Goal: Information Seeking & Learning: Learn about a topic

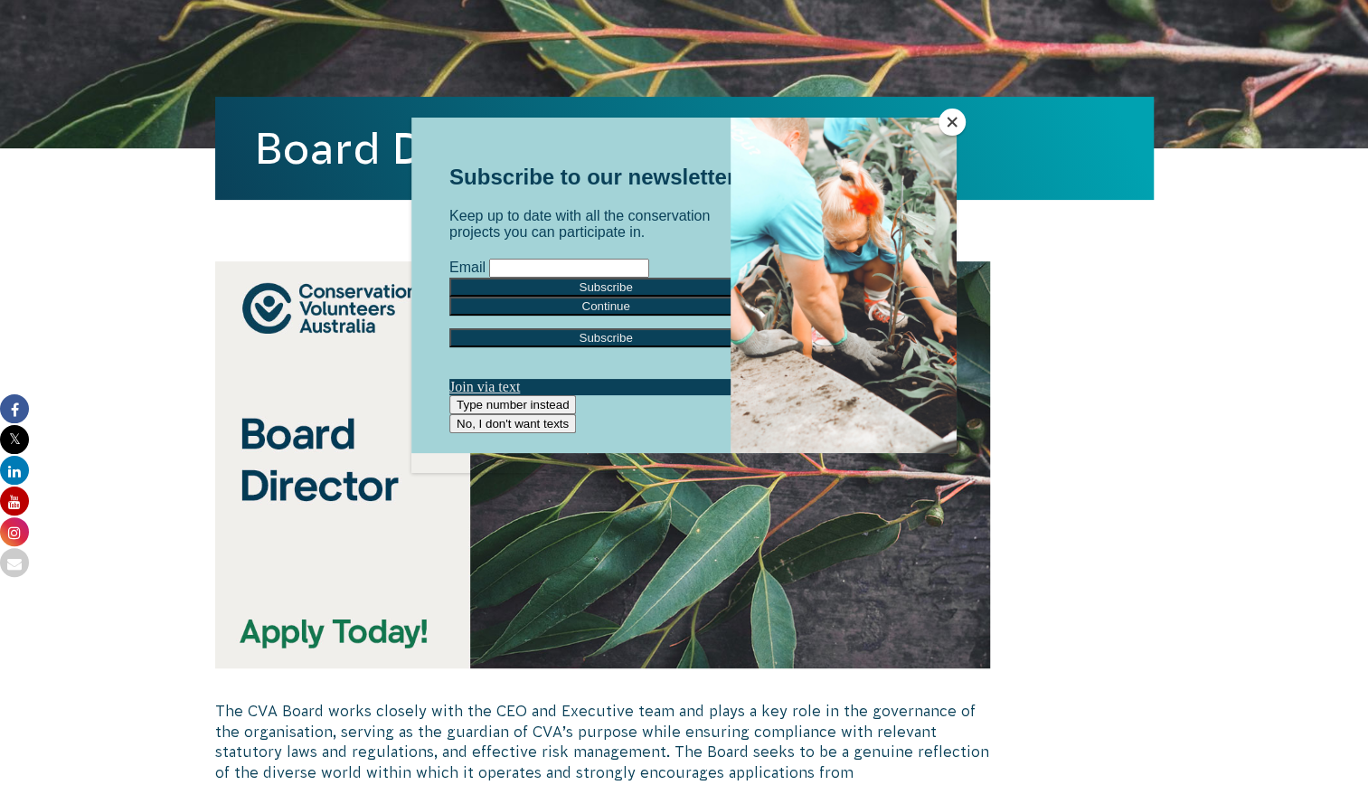
scroll to position [101, 0]
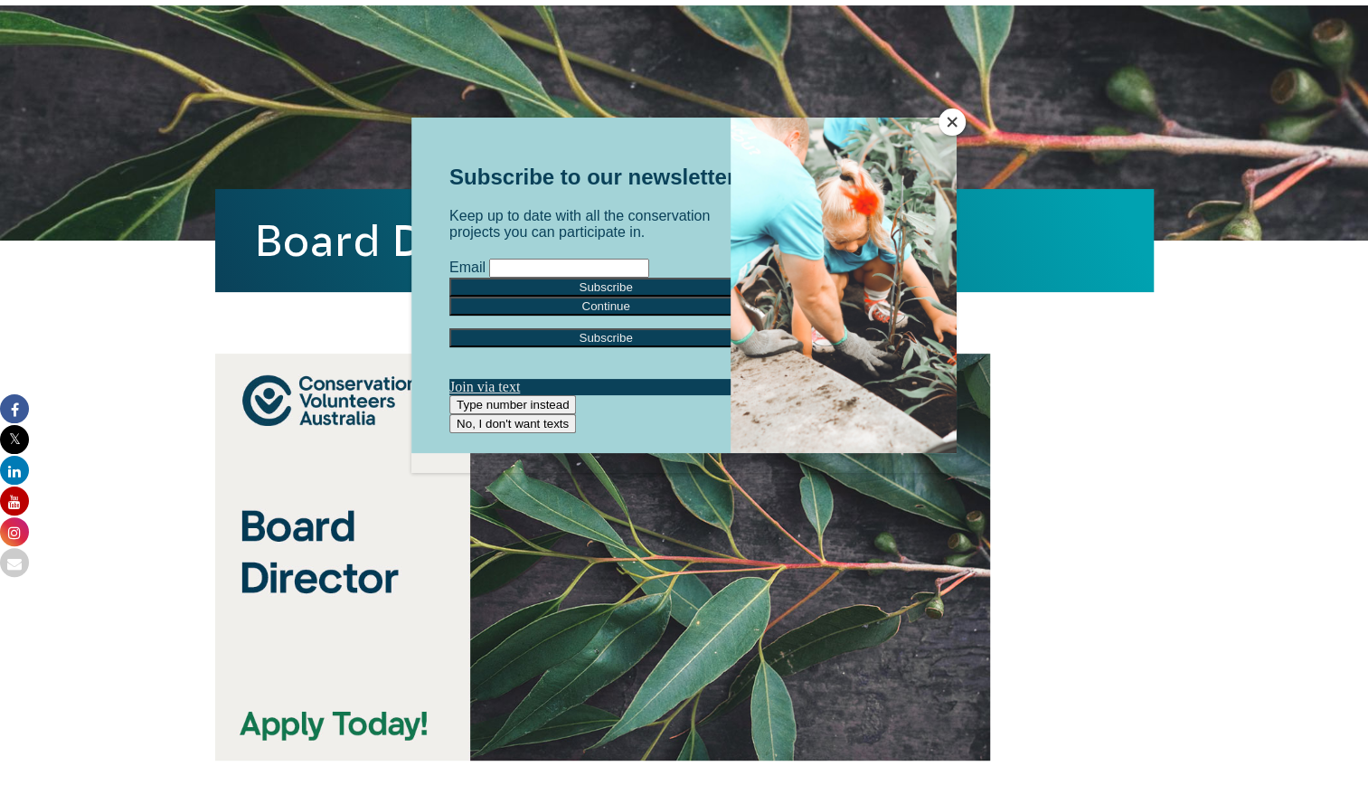
click at [948, 119] on button "Close" at bounding box center [952, 122] width 27 height 27
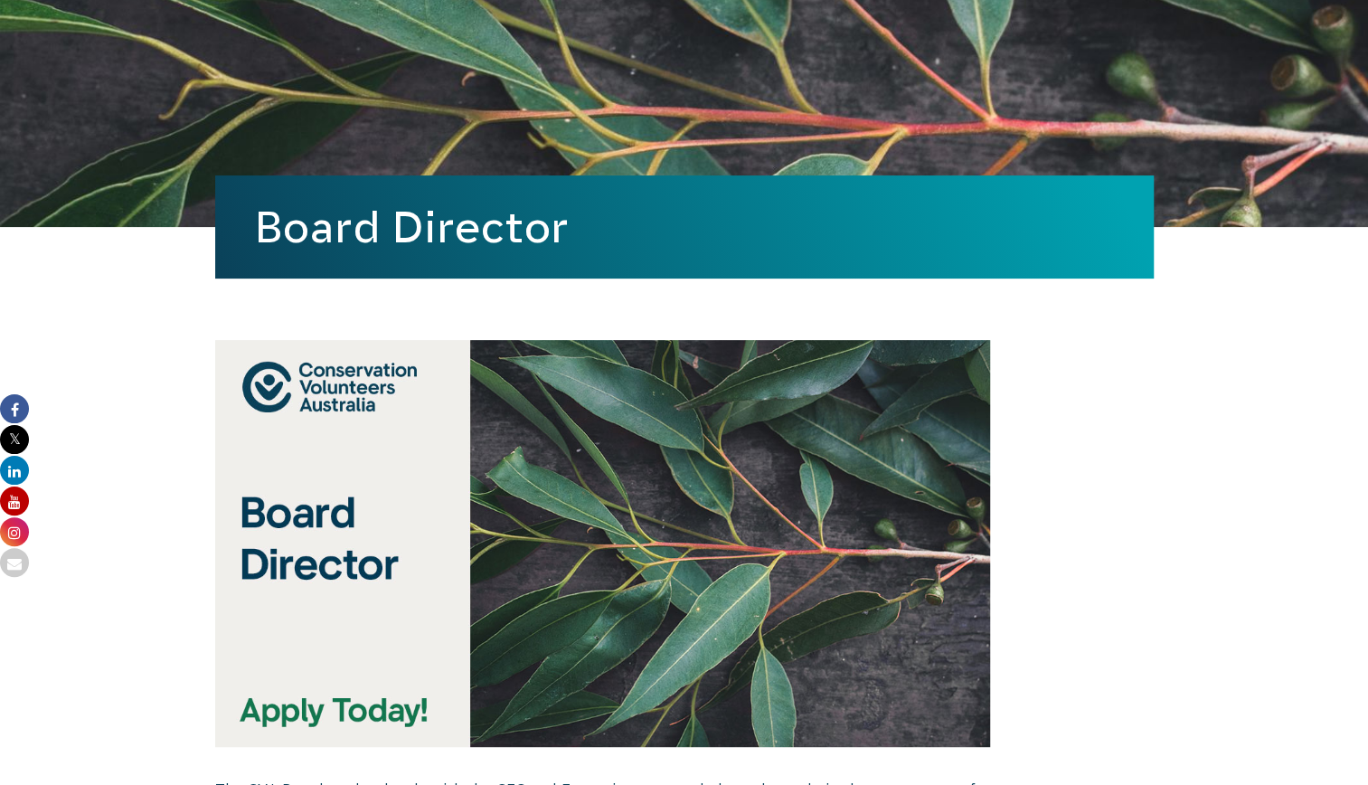
scroll to position [0, 0]
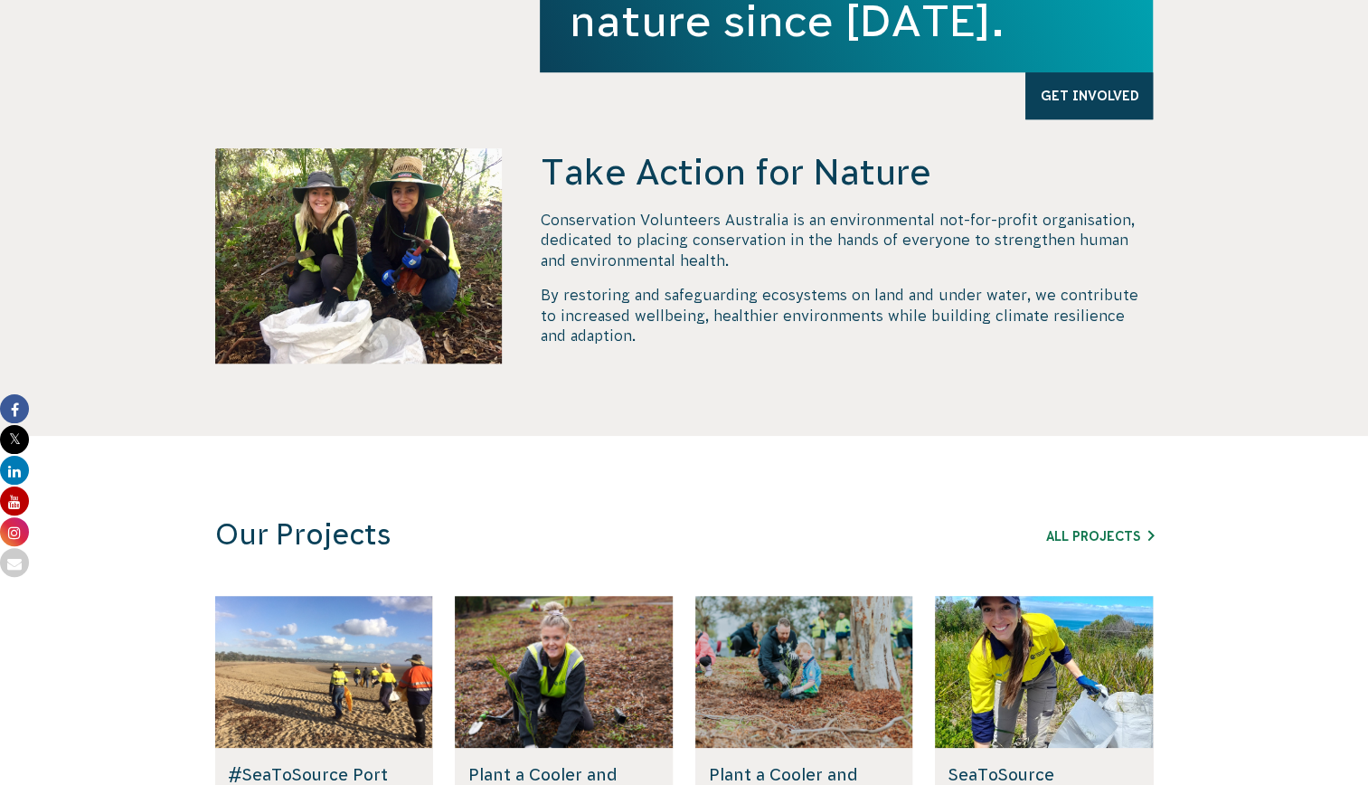
scroll to position [643, 0]
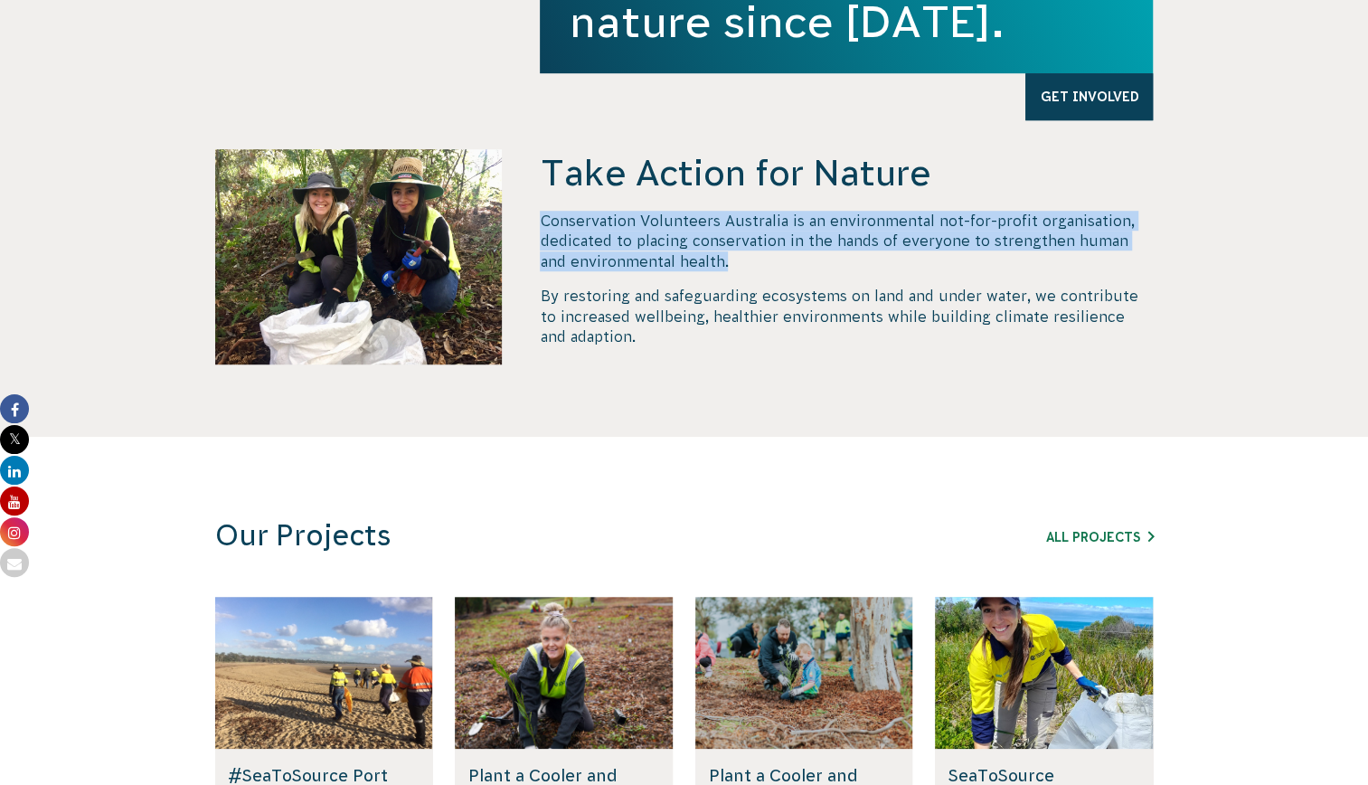
drag, startPoint x: 540, startPoint y: 218, endPoint x: 810, endPoint y: 255, distance: 272.9
click at [810, 255] on p "Conservation Volunteers Australia is an environmental not-for-profit organisati…" at bounding box center [846, 241] width 613 height 61
copy p "Conservation Volunteers Australia is an environmental not-for-profit organisati…"
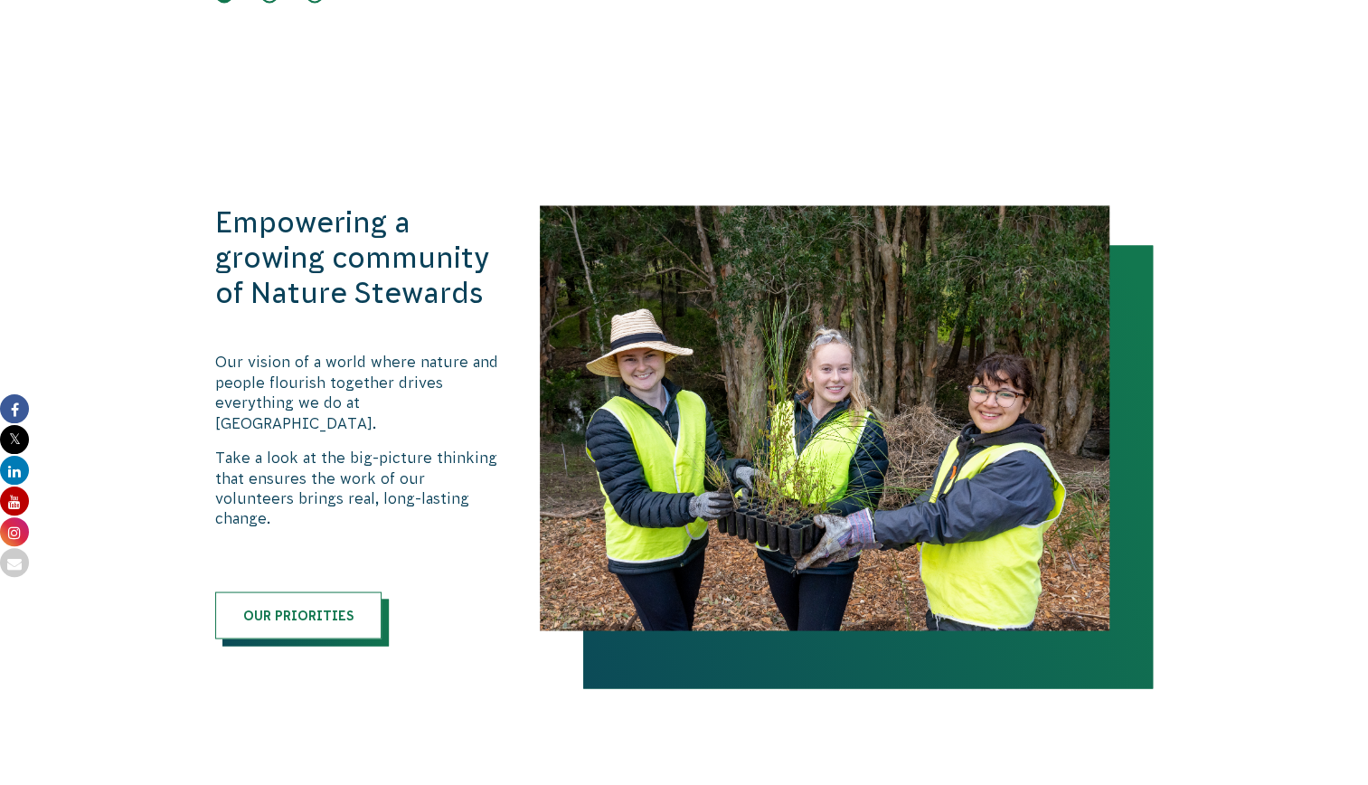
scroll to position [1683, 0]
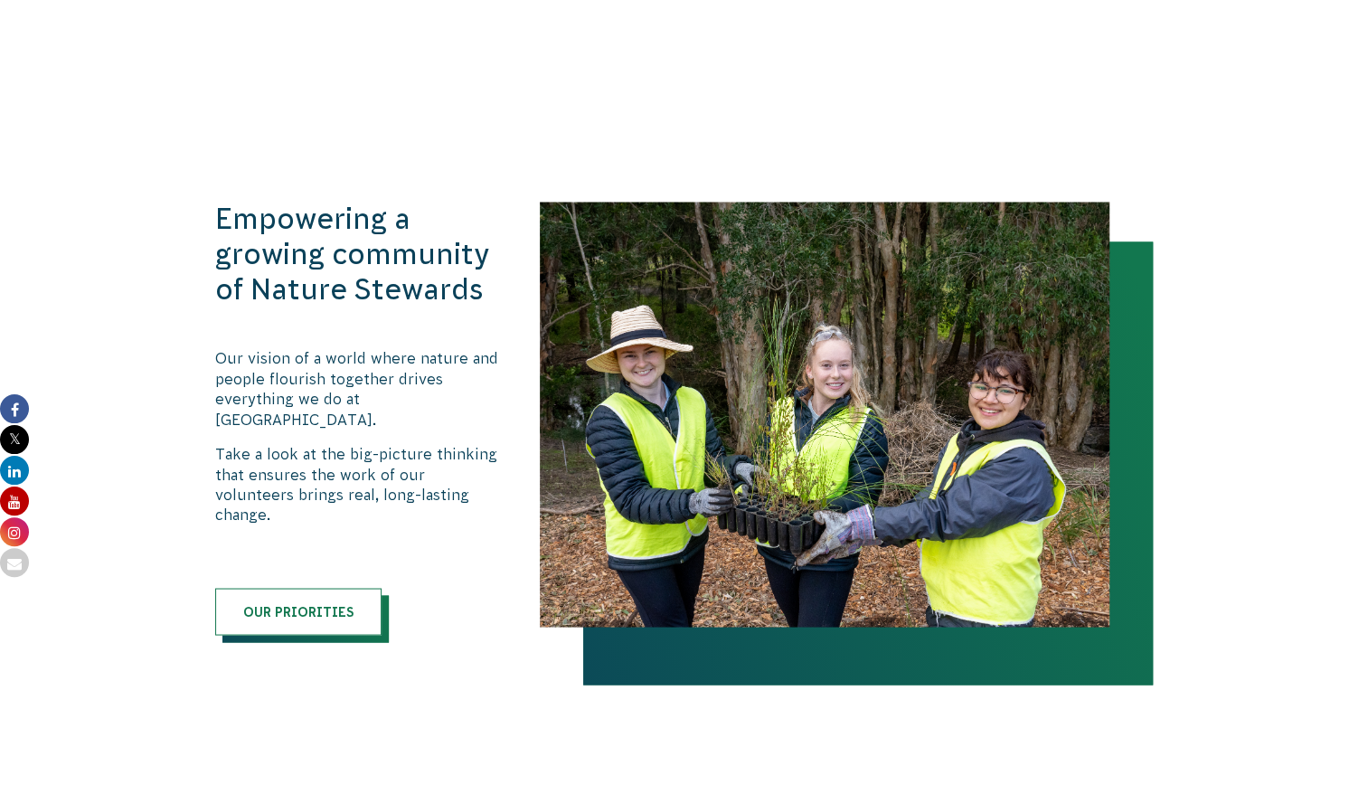
click at [303, 535] on div "Empowering a growing community of Nature Stewards Our vision of a world where n…" at bounding box center [359, 418] width 288 height 433
click at [305, 588] on link "Our priorities" at bounding box center [298, 611] width 166 height 47
click at [483, 378] on p "Our vision of a world where nature and people flourish together drives everythi…" at bounding box center [359, 388] width 288 height 81
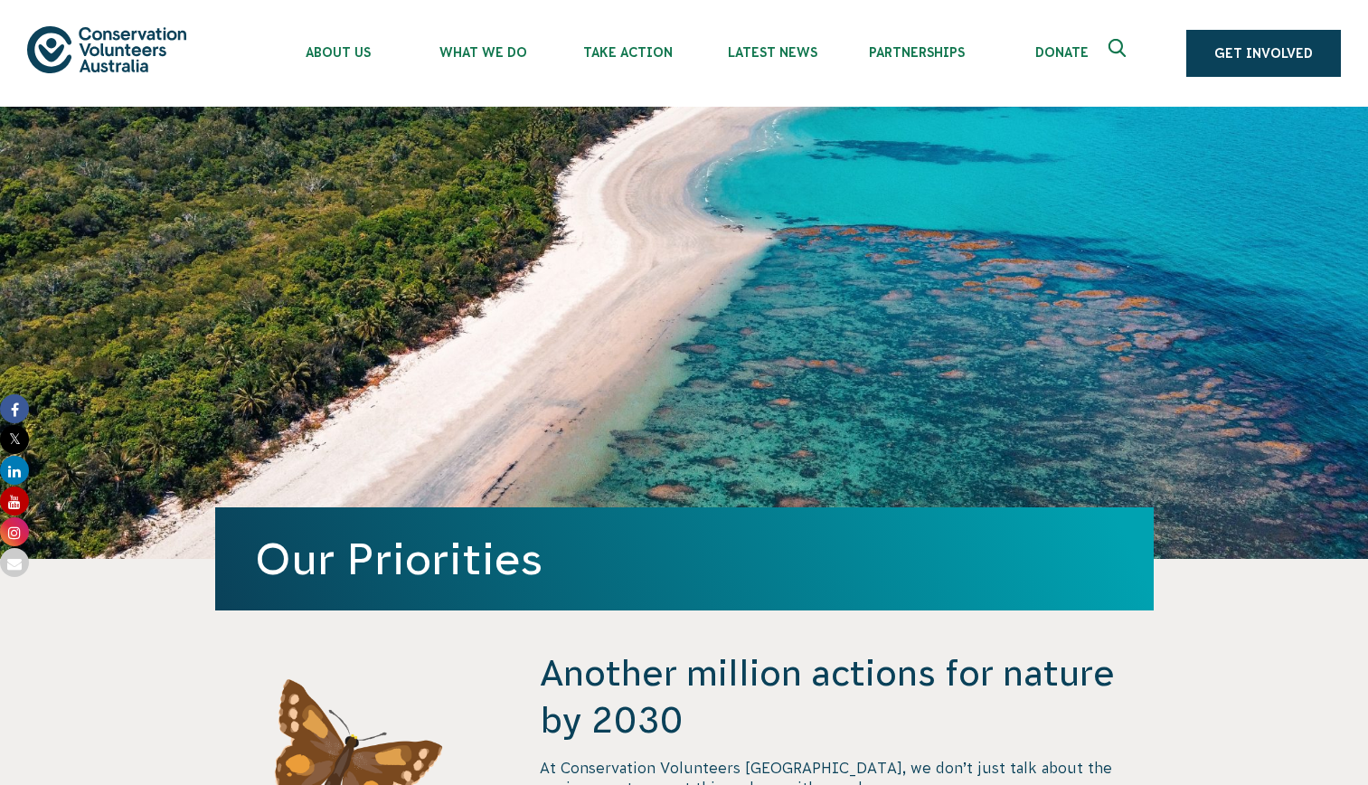
scroll to position [2194, 0]
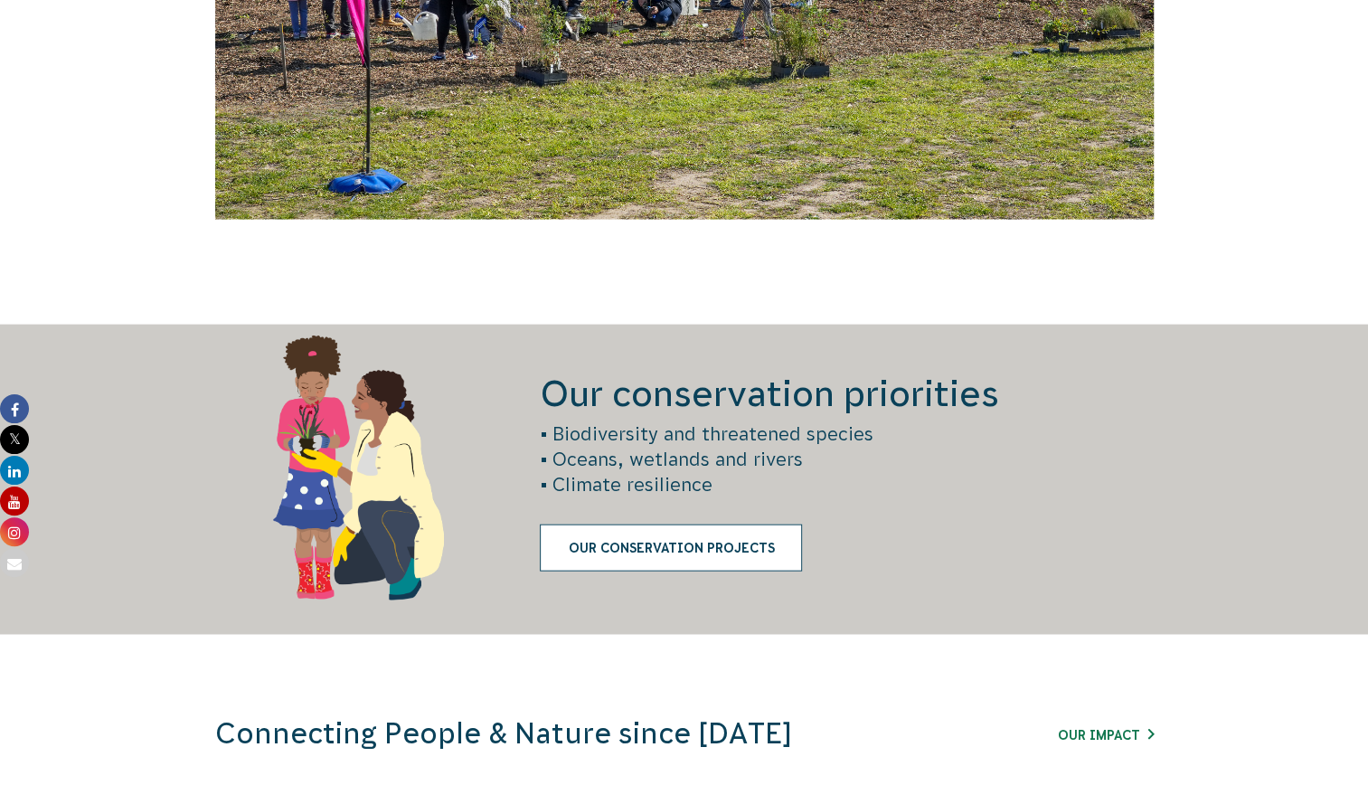
click at [768, 556] on link "Our Conservation Projects" at bounding box center [671, 547] width 262 height 47
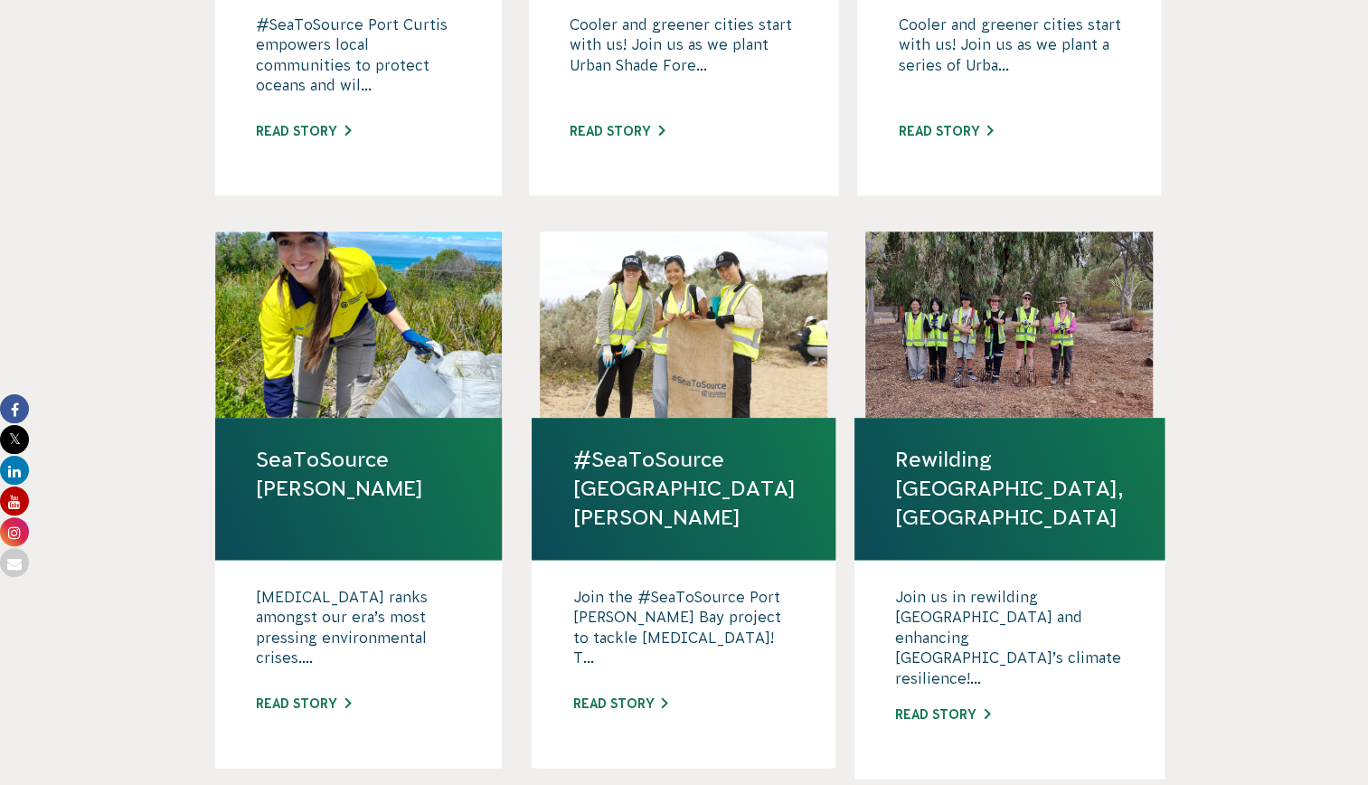
scroll to position [937, 0]
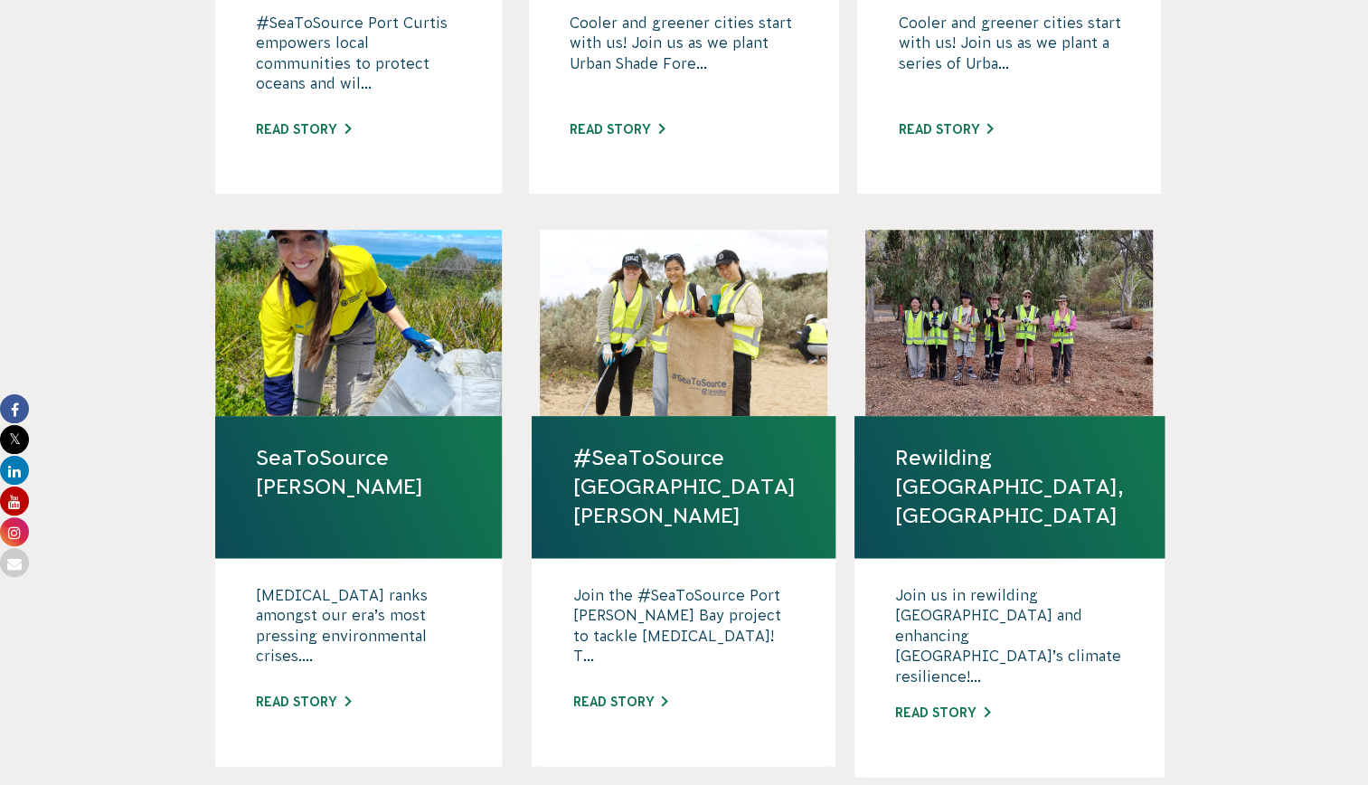
click at [349, 627] on p "Plastic pollution ranks amongst our era’s most pressing environmental crises...." at bounding box center [359, 630] width 206 height 90
click at [313, 694] on link "Read story" at bounding box center [303, 701] width 95 height 14
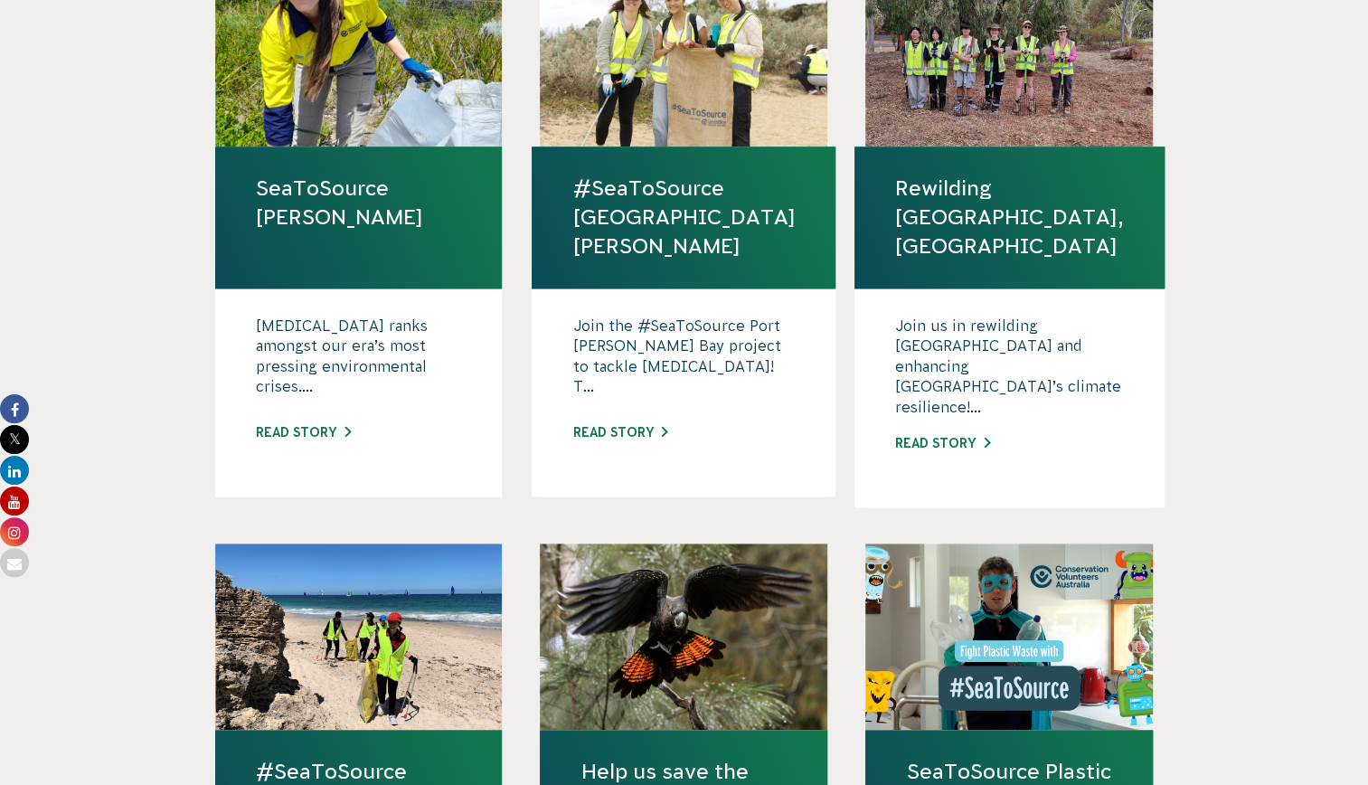
scroll to position [1217, 0]
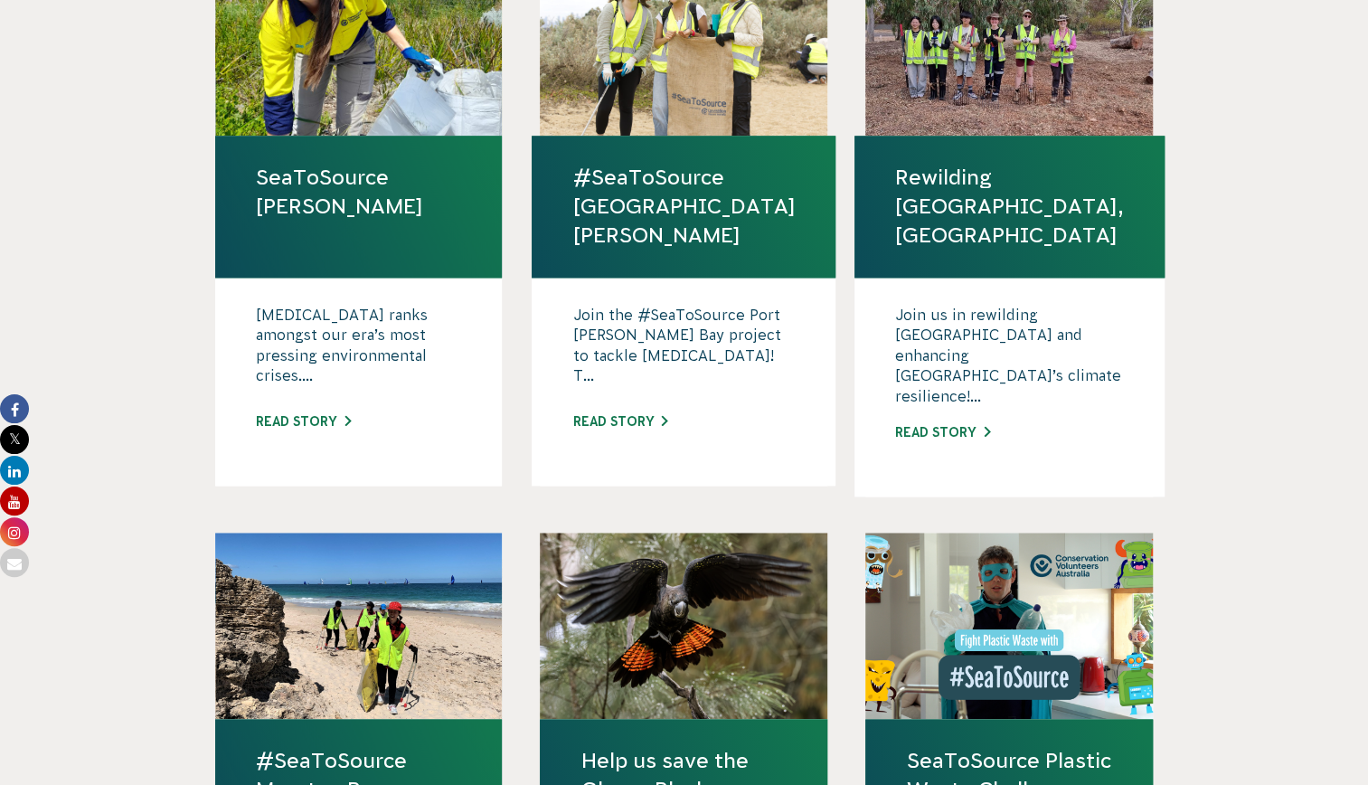
click at [638, 364] on div "Join the #SeaToSource Port Phillip Bay project to tackle plastic pollution! T..…" at bounding box center [684, 382] width 304 height 208
click at [638, 372] on div "Join the #SeaToSource Port Phillip Bay project to tackle plastic pollution! T..…" at bounding box center [684, 382] width 304 height 208
click at [638, 414] on link "Read story" at bounding box center [619, 421] width 95 height 14
click at [328, 355] on p "Plastic pollution ranks amongst our era’s most pressing environmental crises...." at bounding box center [359, 350] width 206 height 90
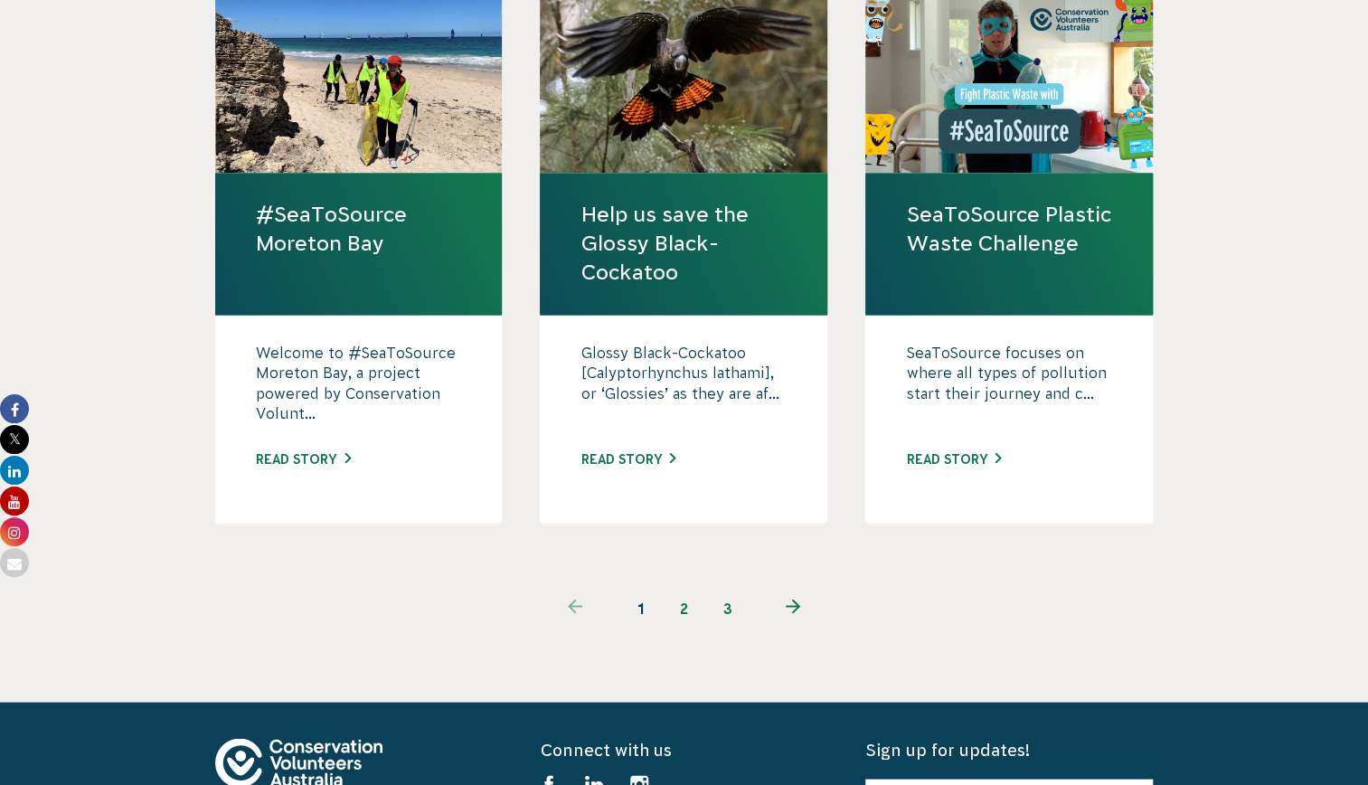
scroll to position [1765, 0]
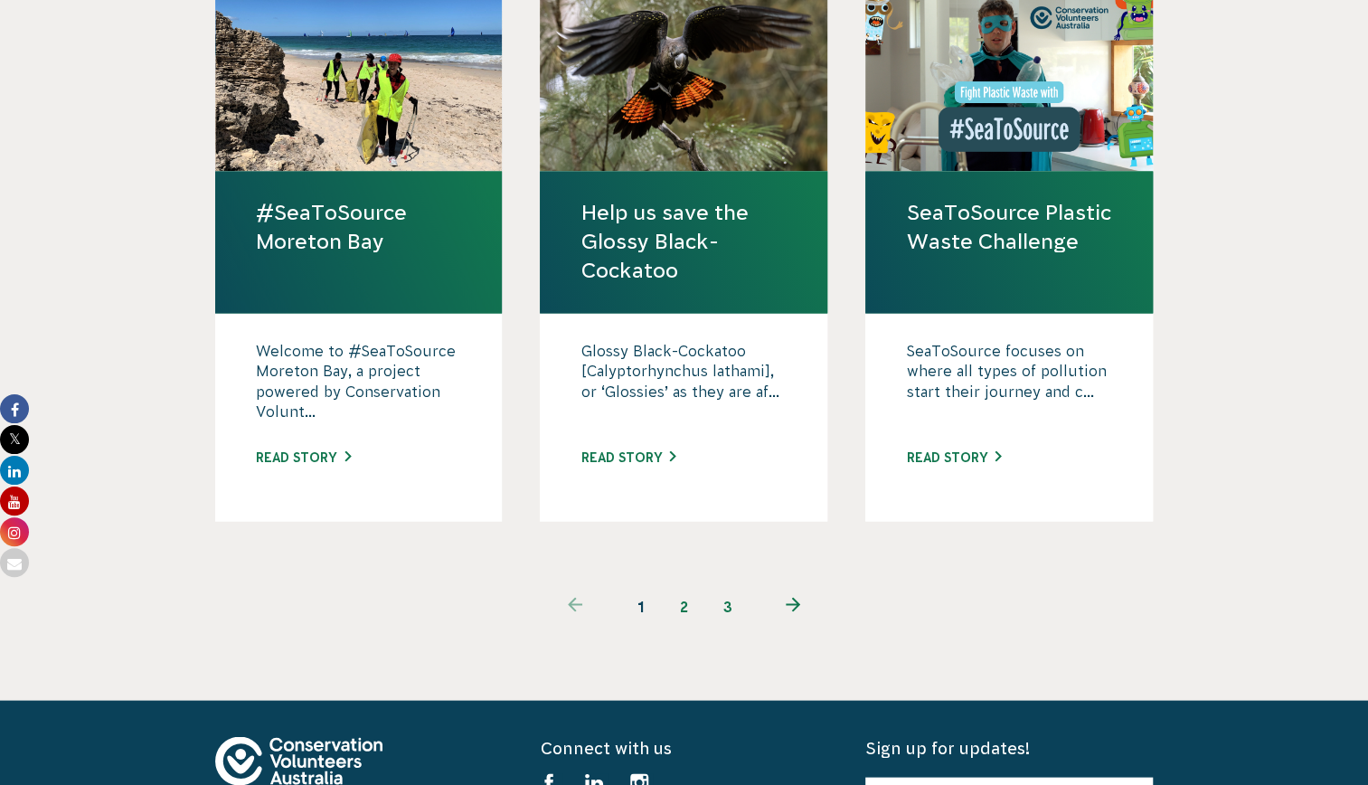
click at [689, 584] on link "2" at bounding box center [684, 605] width 43 height 43
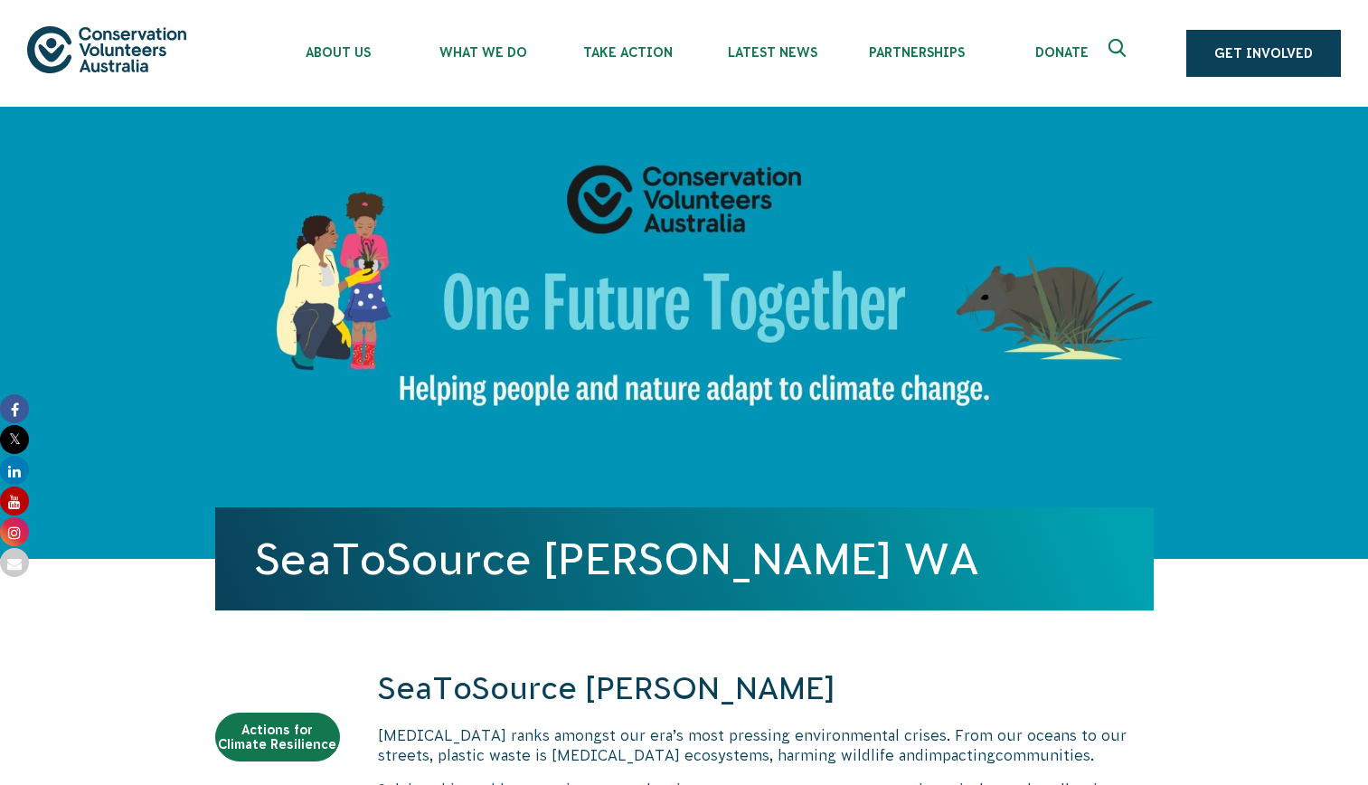
scroll to position [52, 0]
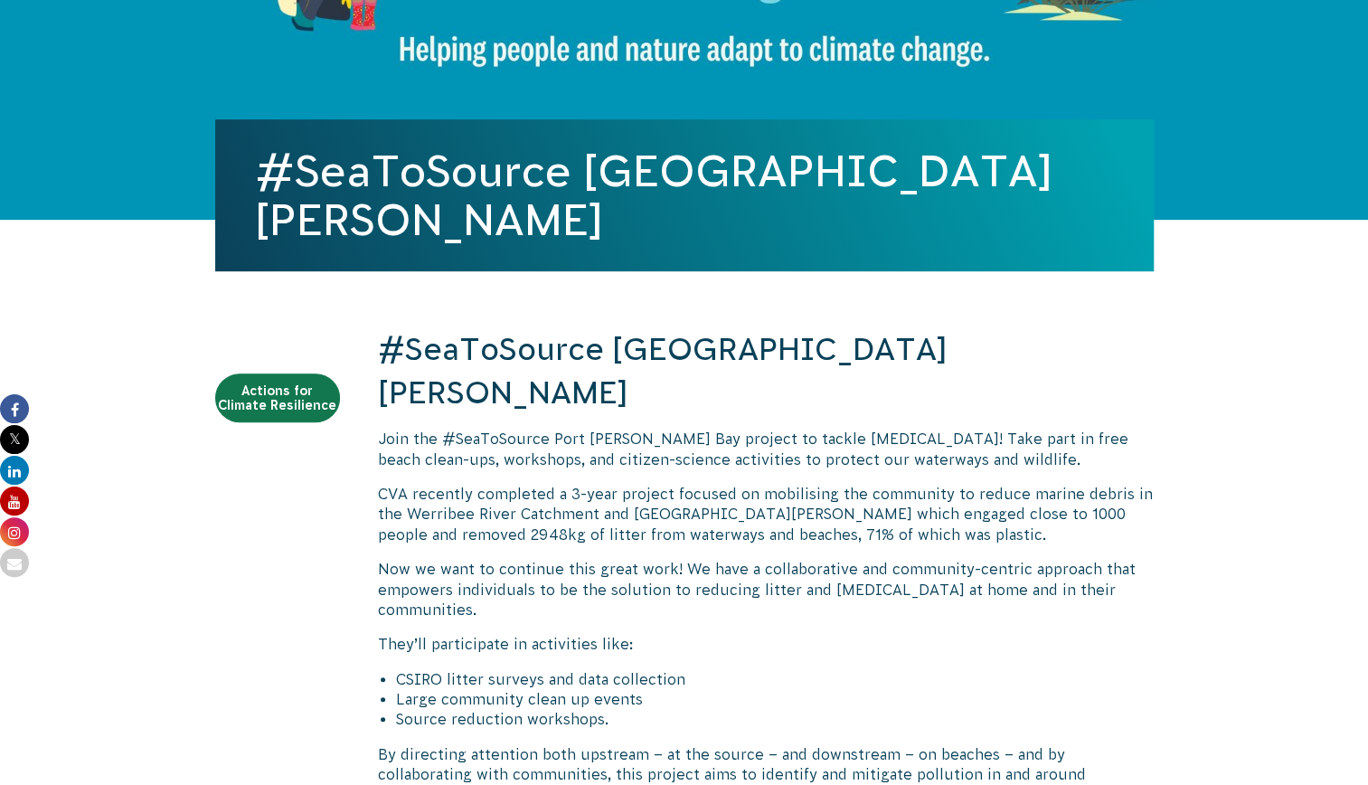
scroll to position [338, 0]
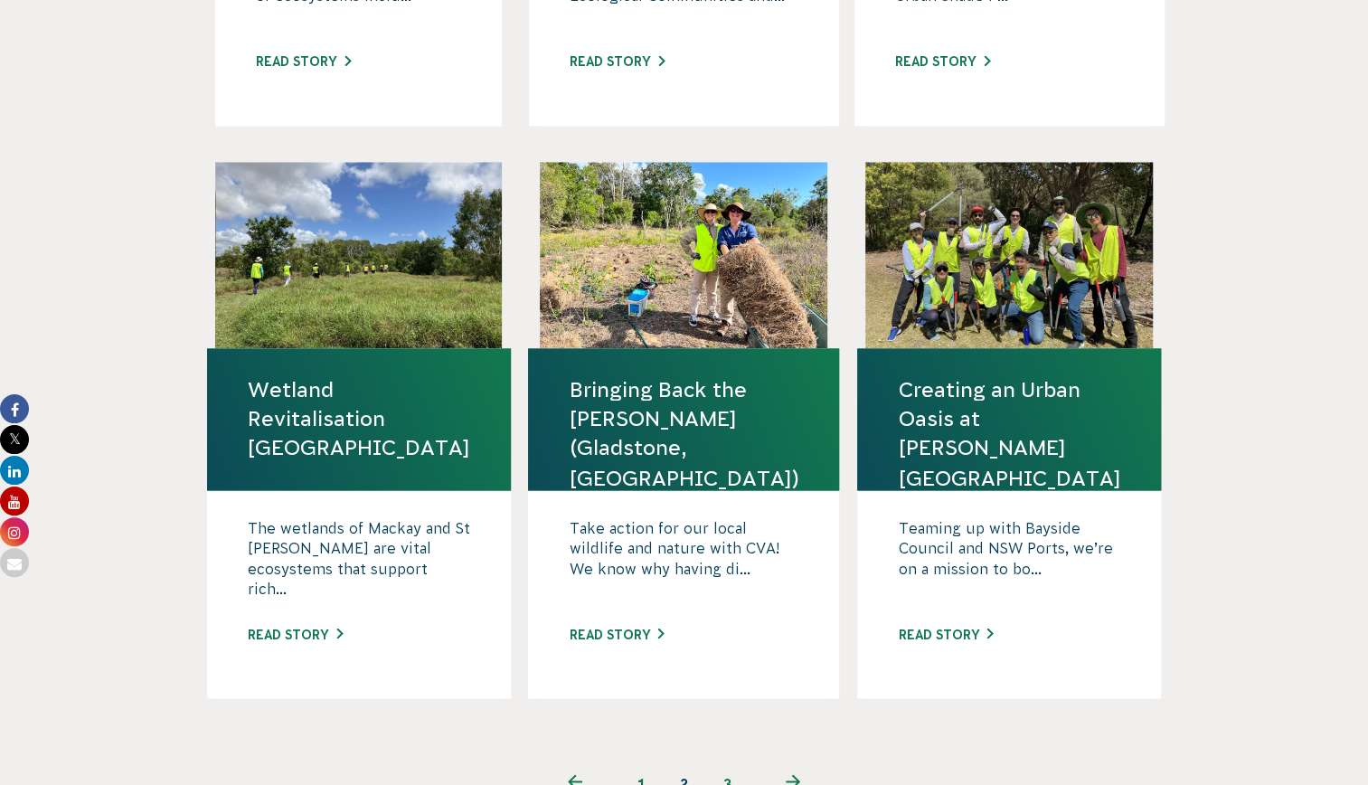
scroll to position [1575, 0]
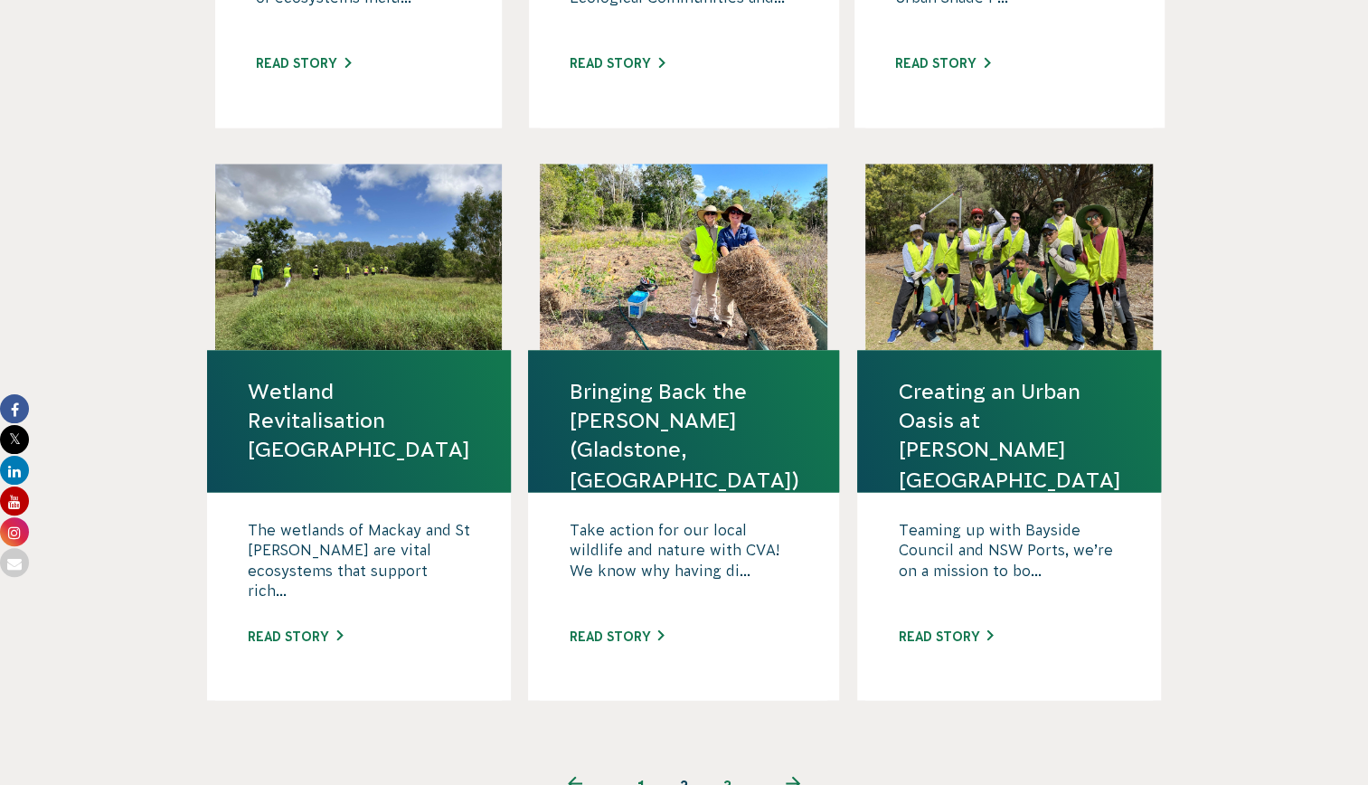
click at [734, 763] on link "3" at bounding box center [727, 784] width 43 height 43
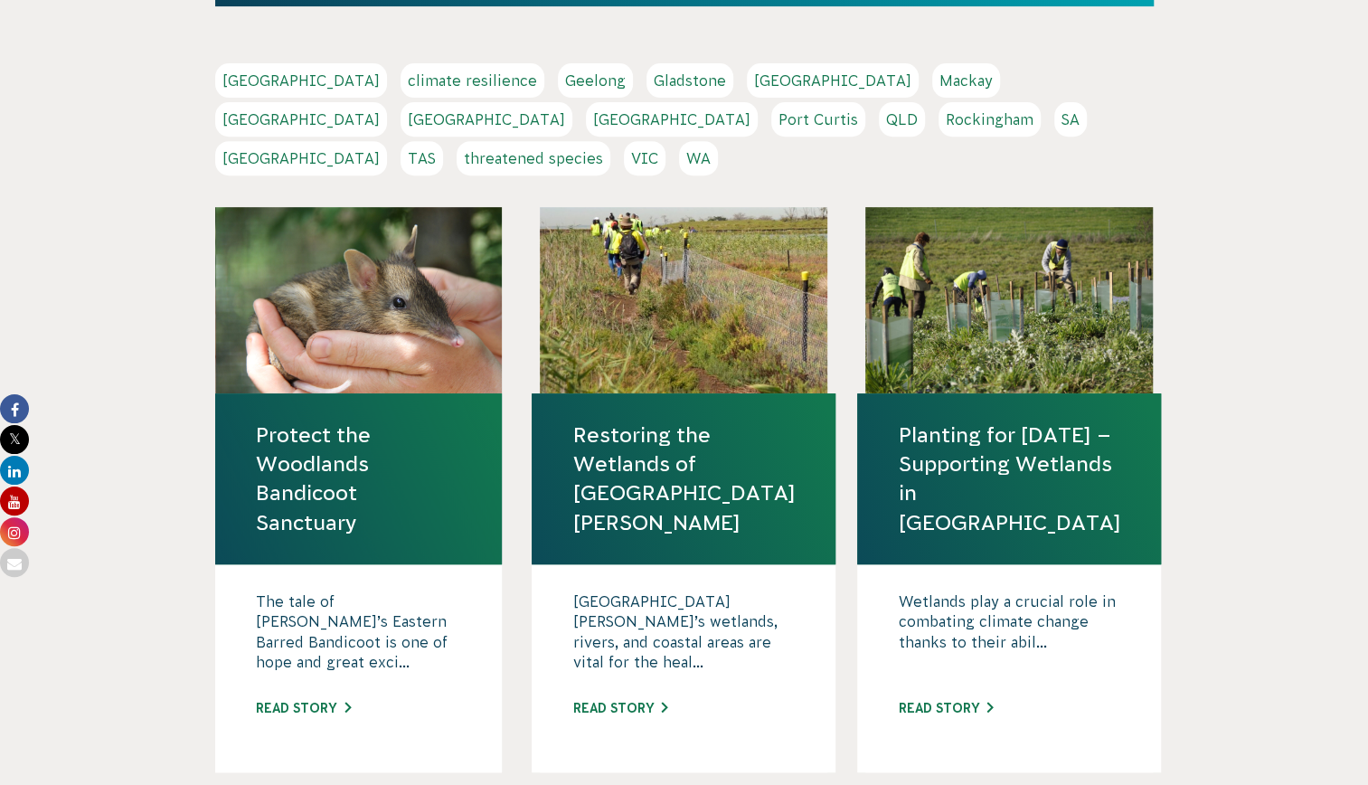
scroll to position [394, 0]
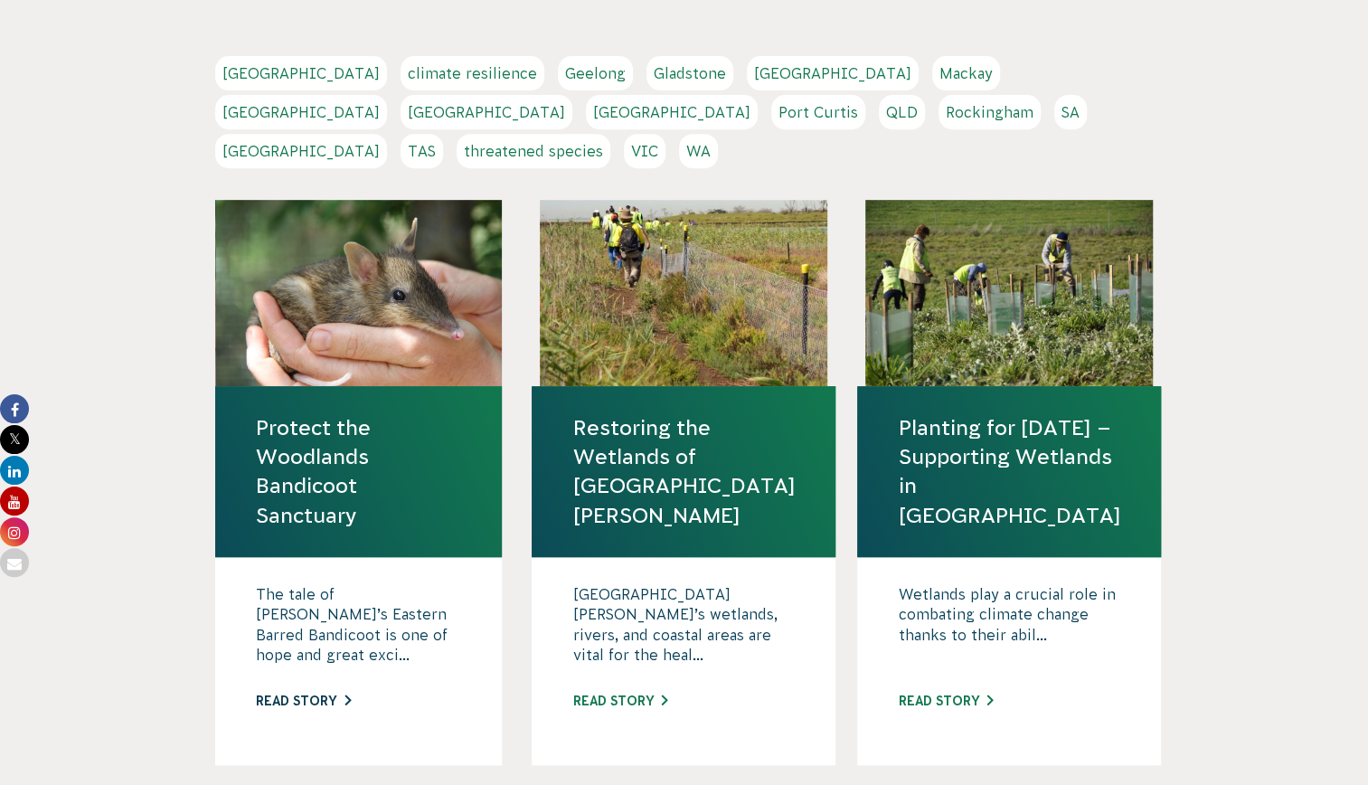
click at [326, 694] on link "Read story" at bounding box center [303, 701] width 95 height 14
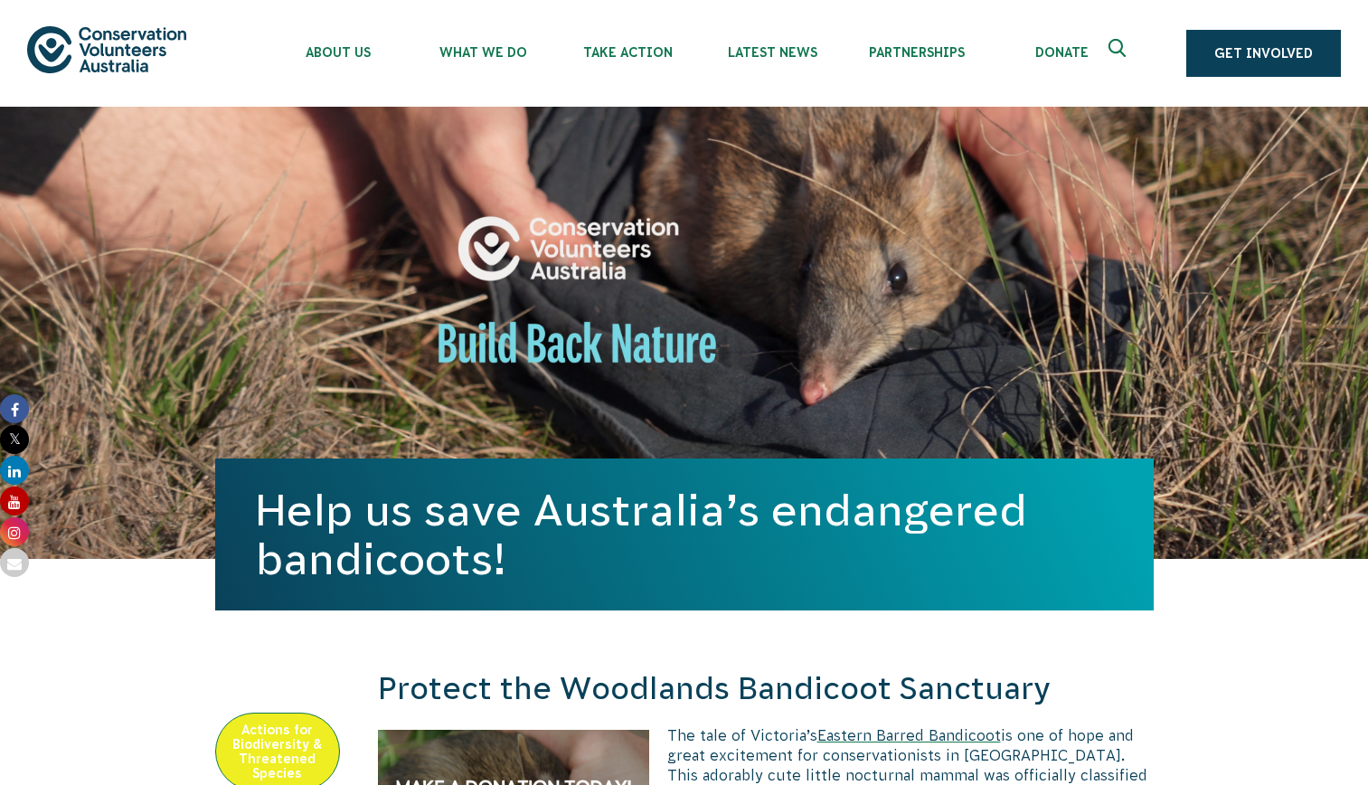
scroll to position [497, 0]
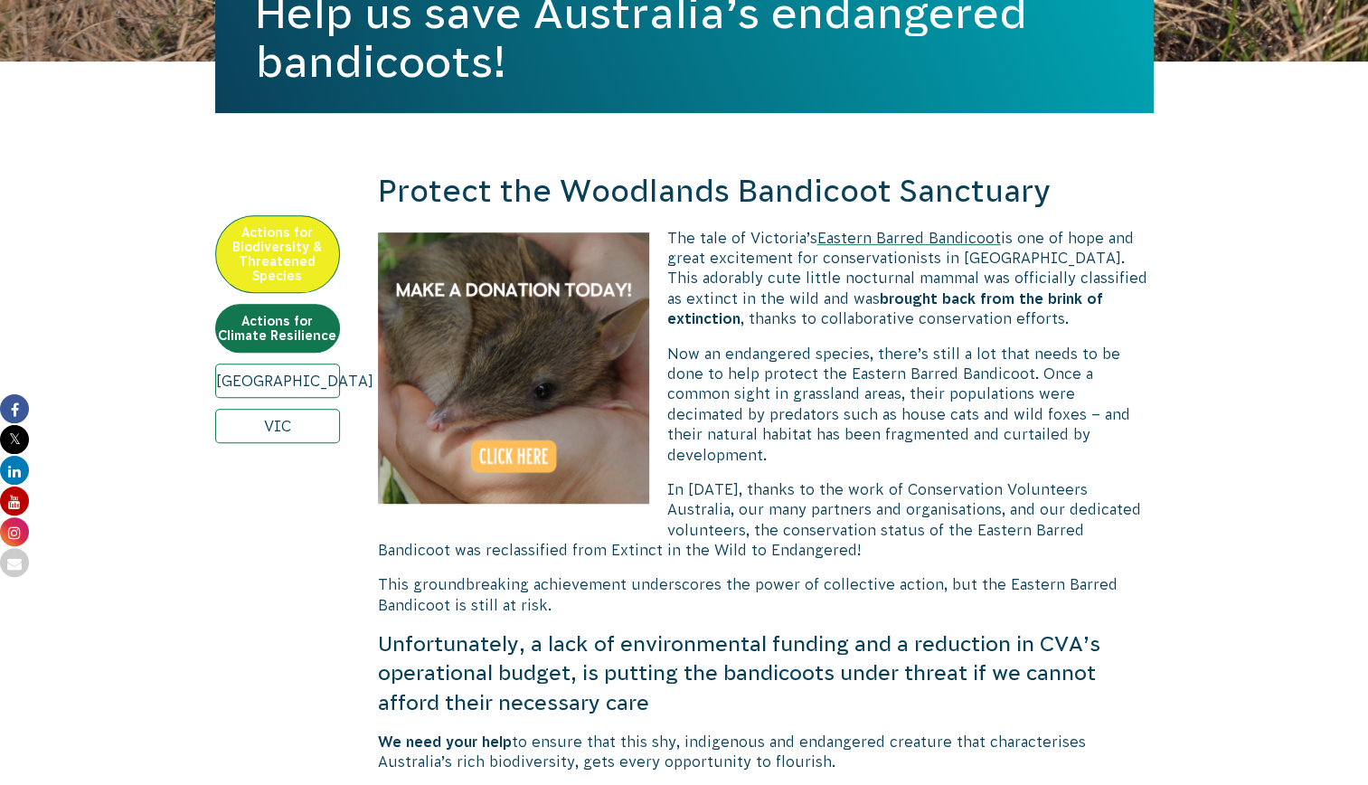
click at [556, 471] on img at bounding box center [513, 367] width 271 height 271
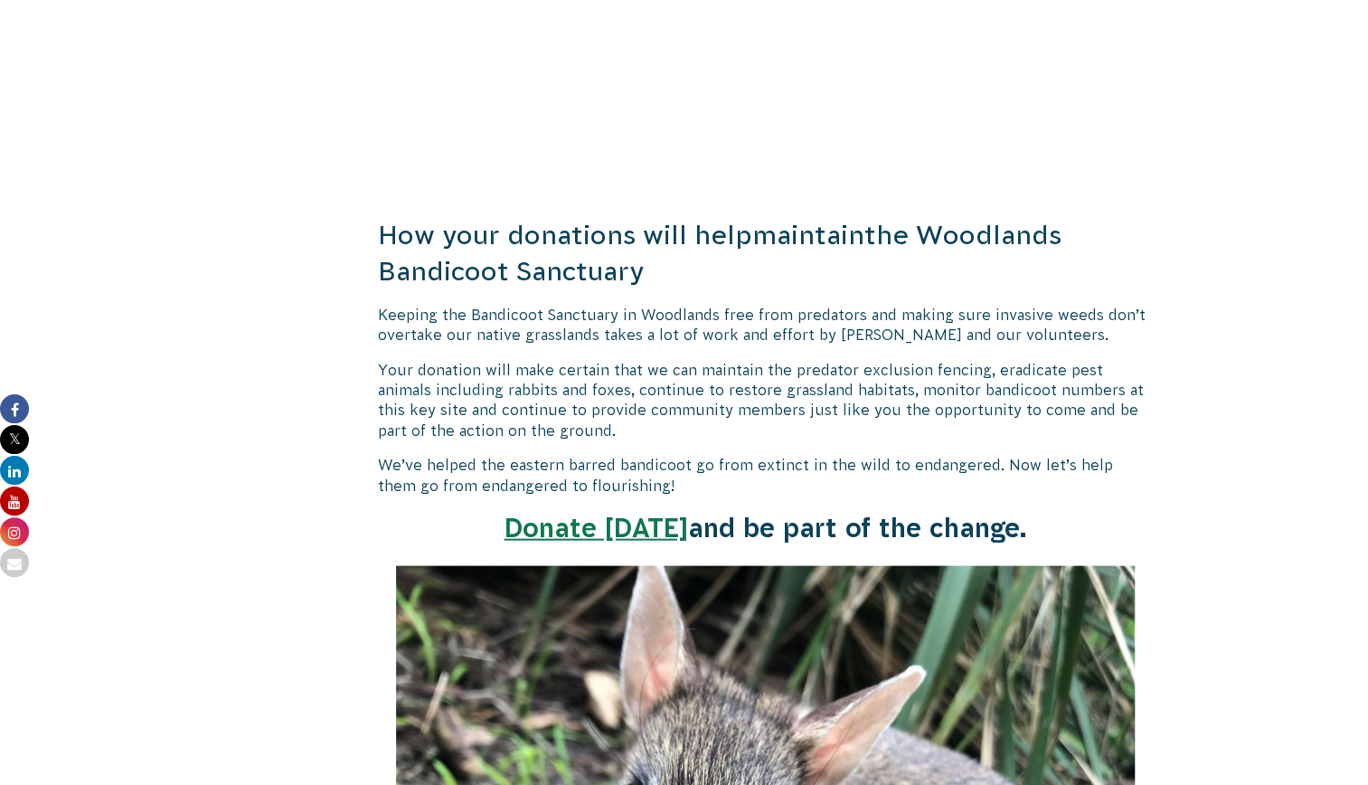
scroll to position [2107, 0]
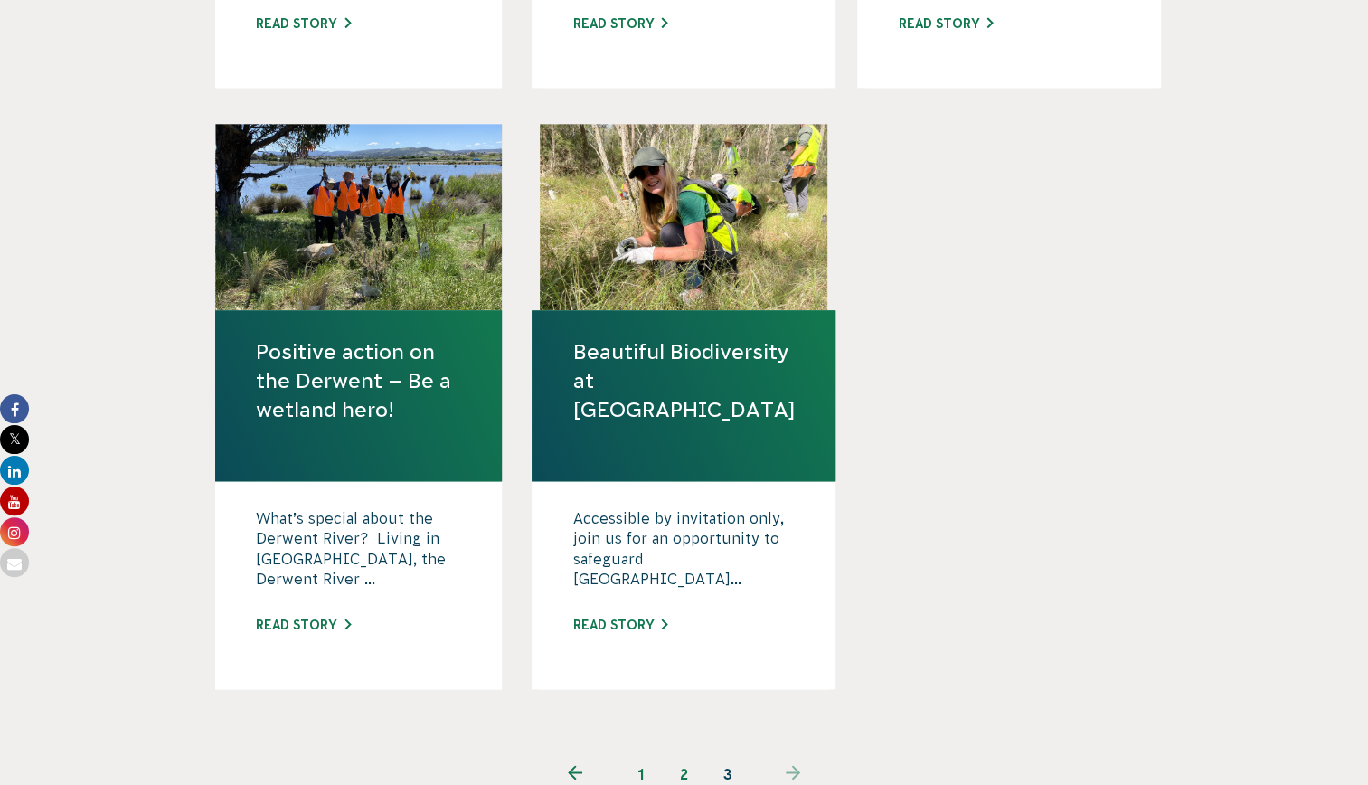
scroll to position [1074, 0]
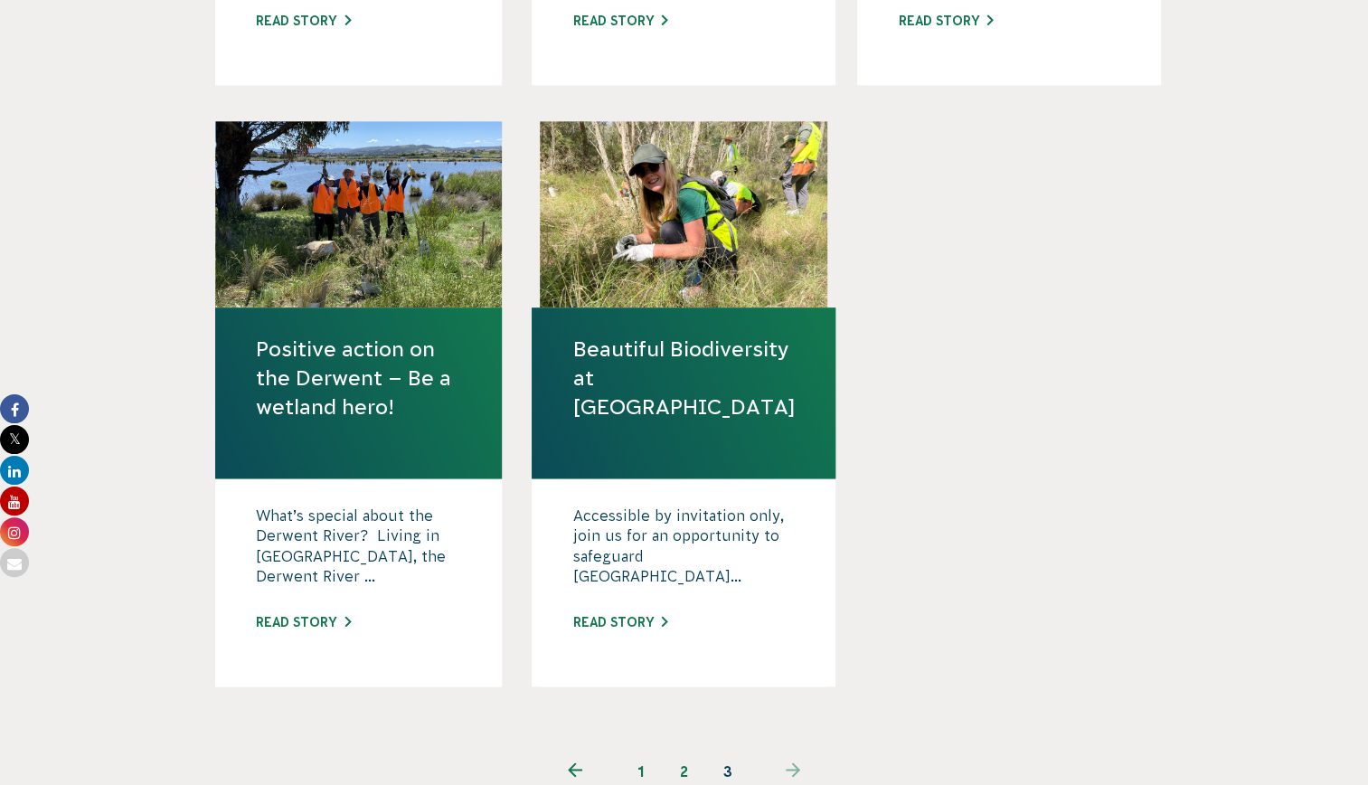
click at [638, 750] on link "1" at bounding box center [640, 771] width 43 height 43
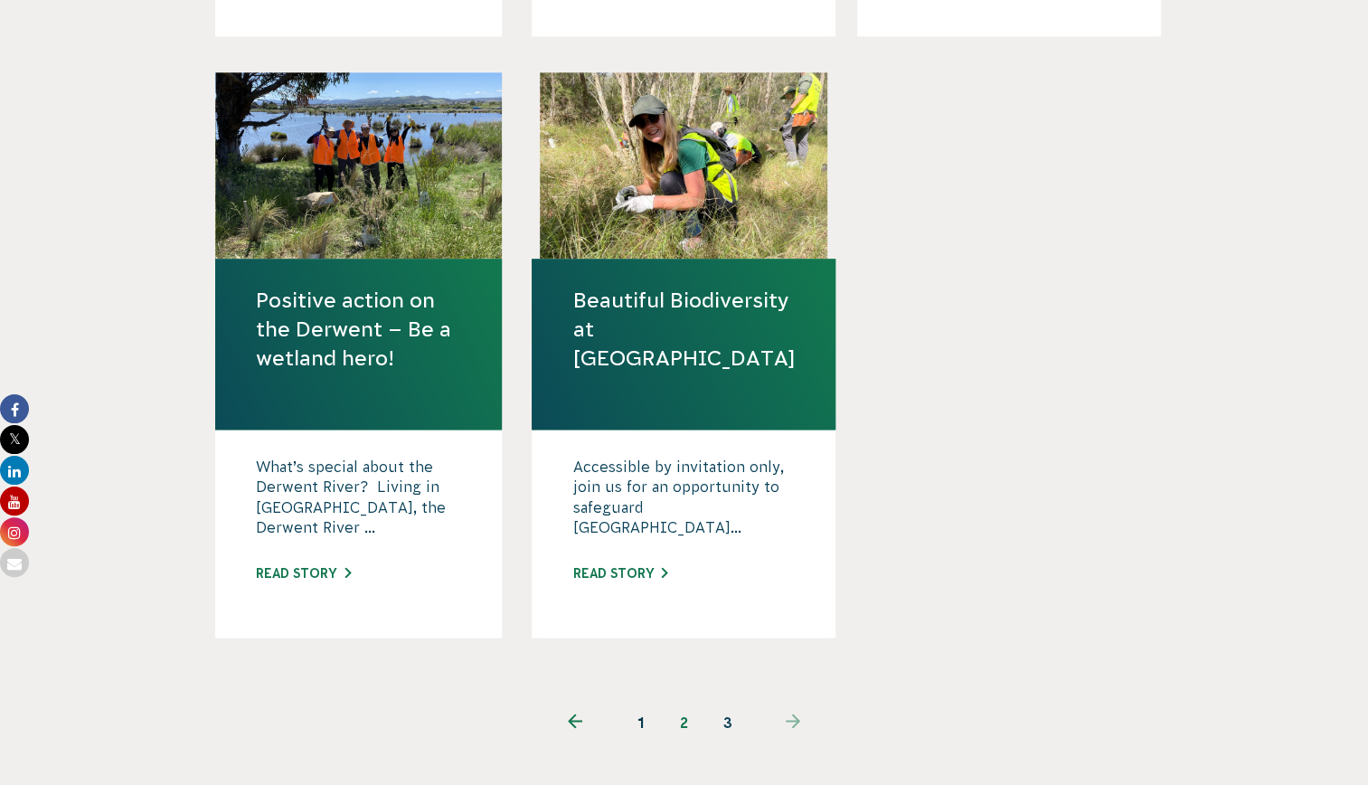
scroll to position [1137, 0]
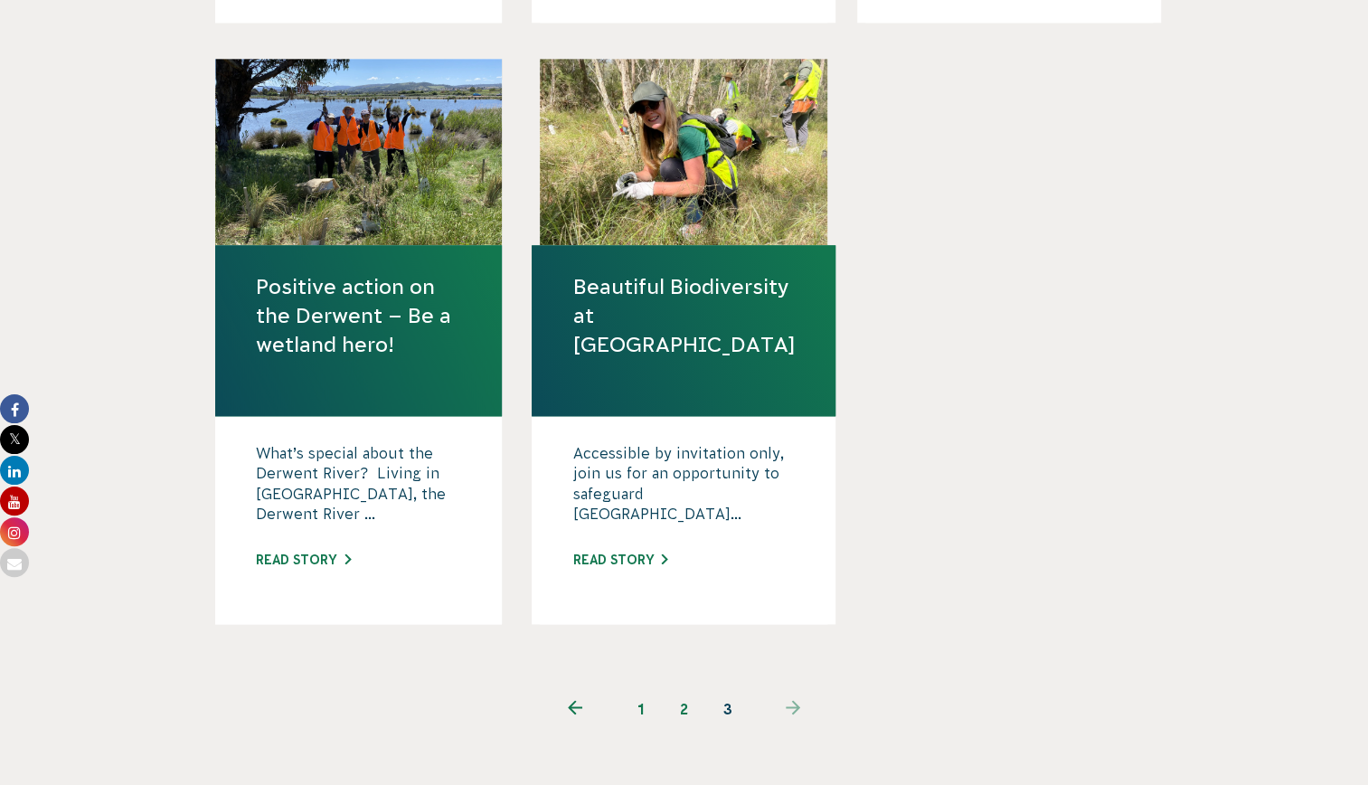
click at [629, 687] on link "1" at bounding box center [640, 708] width 43 height 43
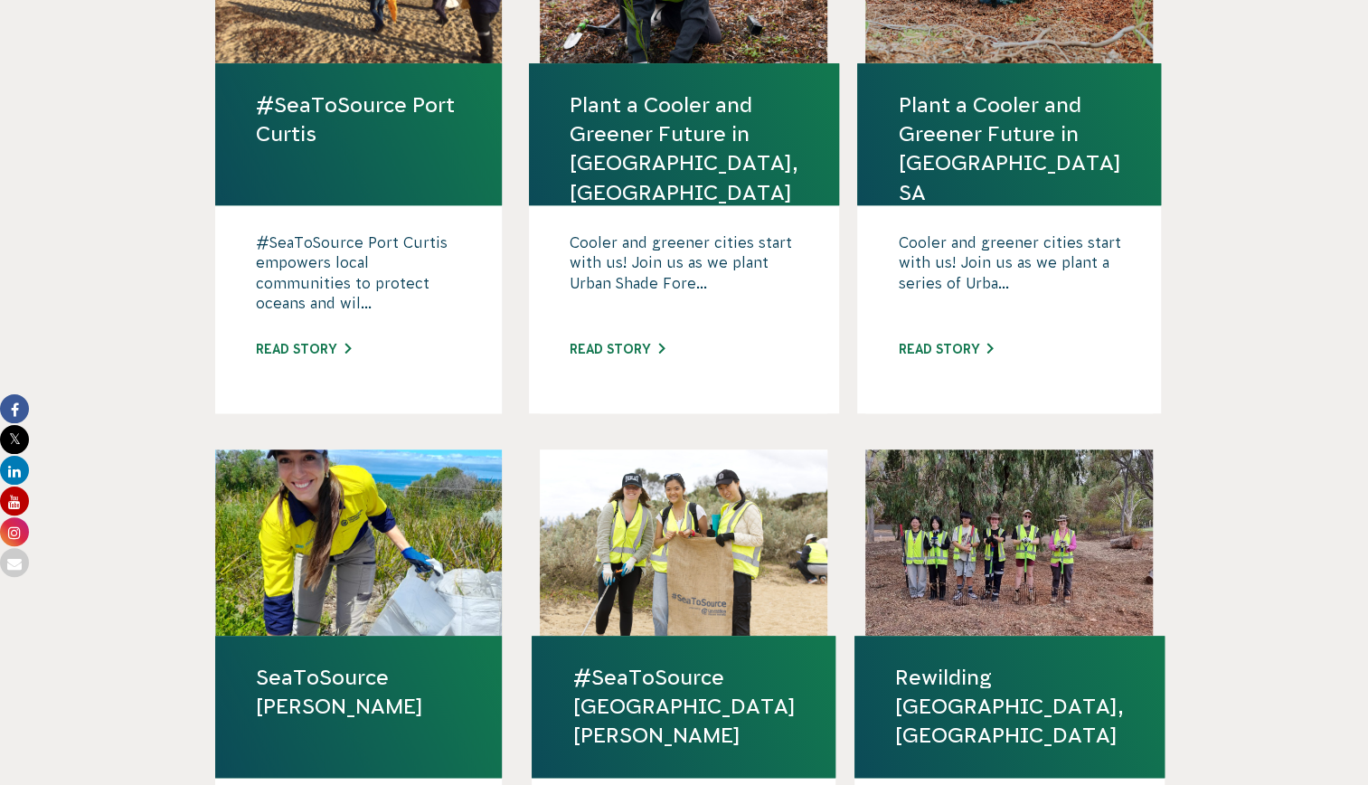
scroll to position [719, 0]
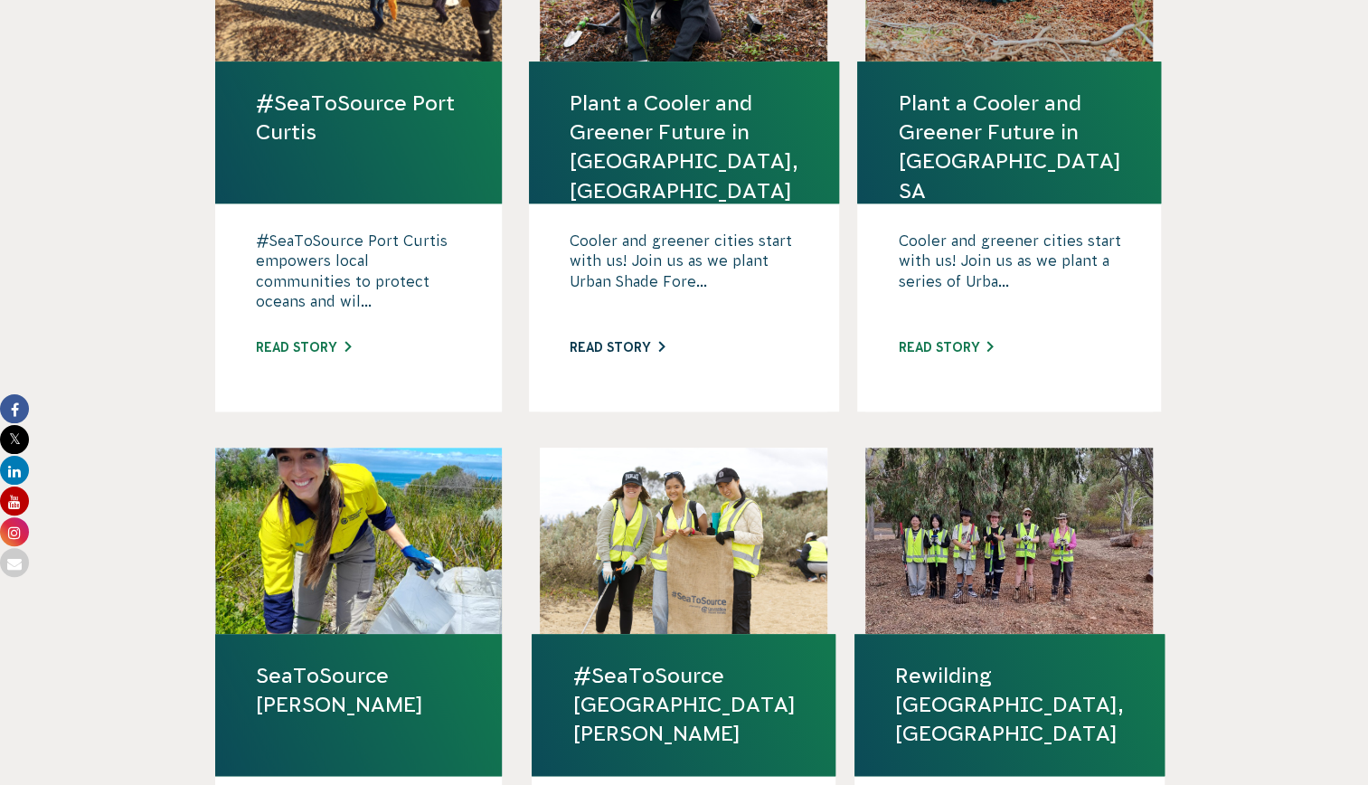
click at [647, 340] on link "Read story" at bounding box center [617, 347] width 95 height 14
